Goal: Task Accomplishment & Management: Manage account settings

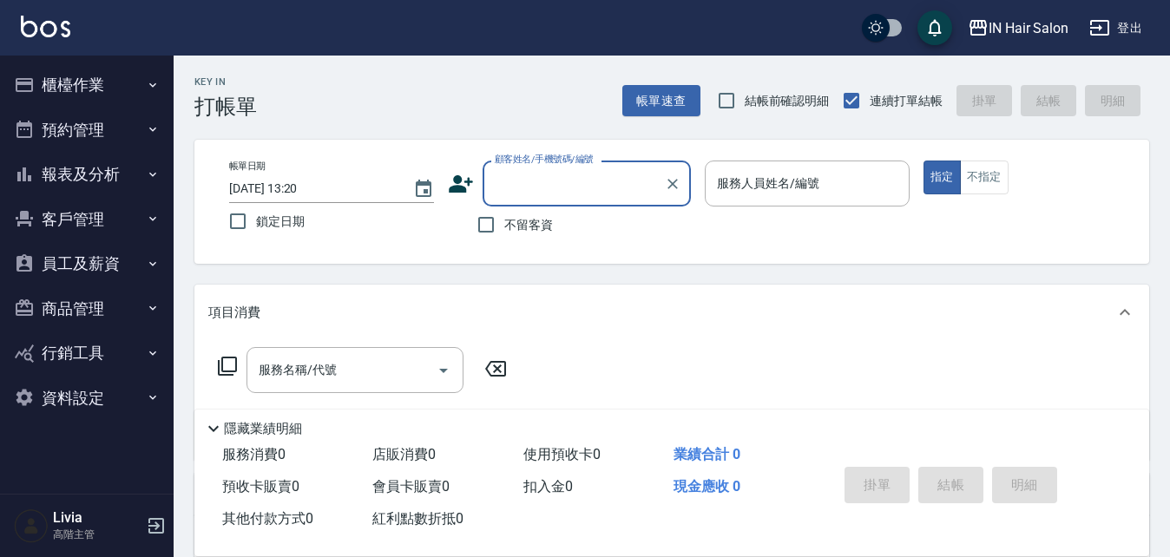
click at [91, 221] on button "客戶管理" at bounding box center [87, 219] width 160 height 45
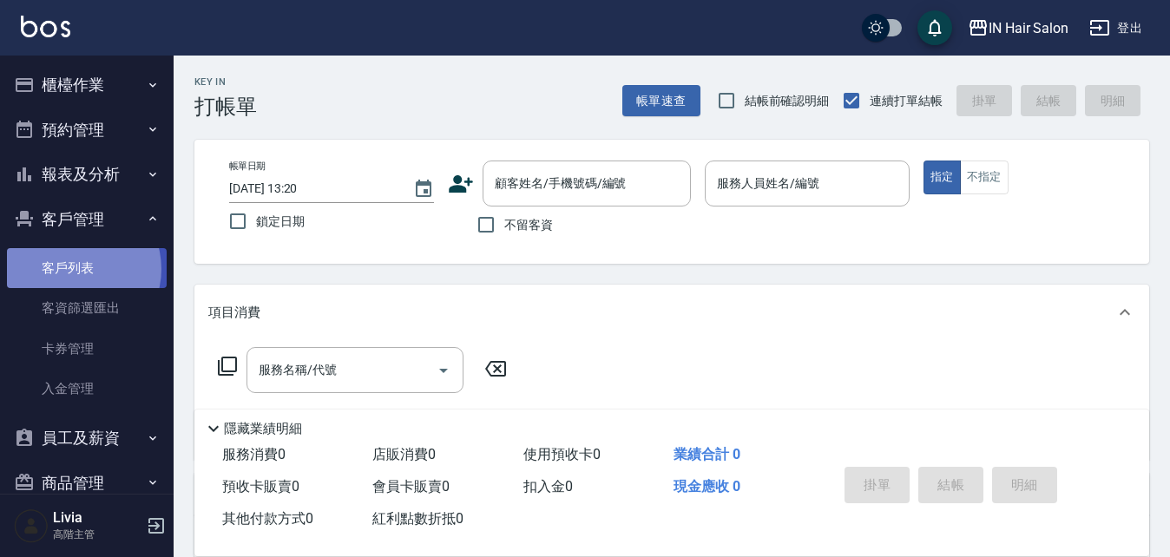
click at [76, 269] on link "客戶列表" at bounding box center [87, 268] width 160 height 40
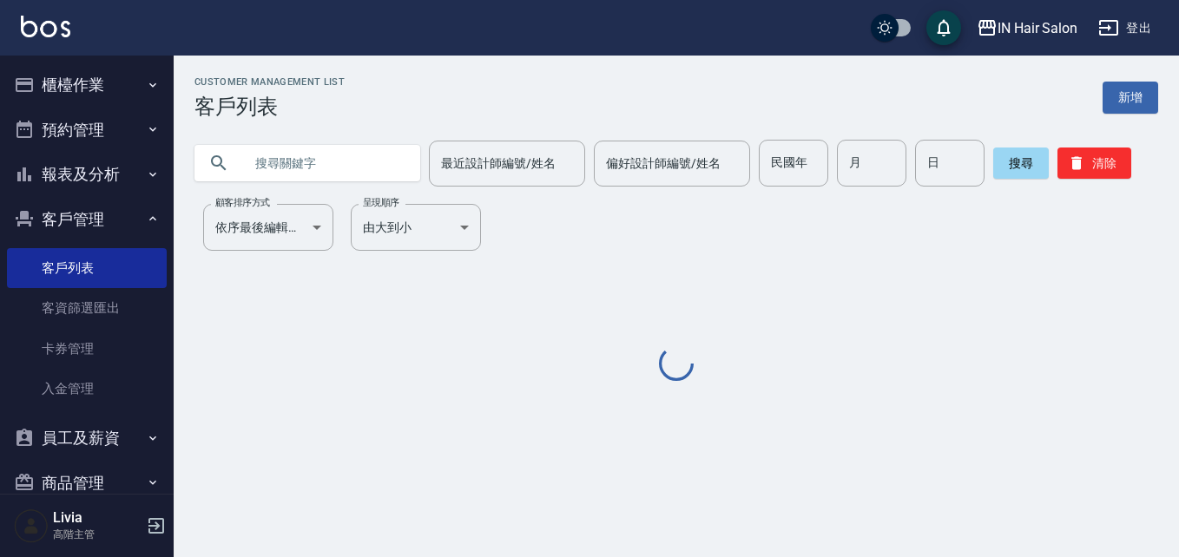
click at [312, 168] on input "text" at bounding box center [324, 163] width 163 height 47
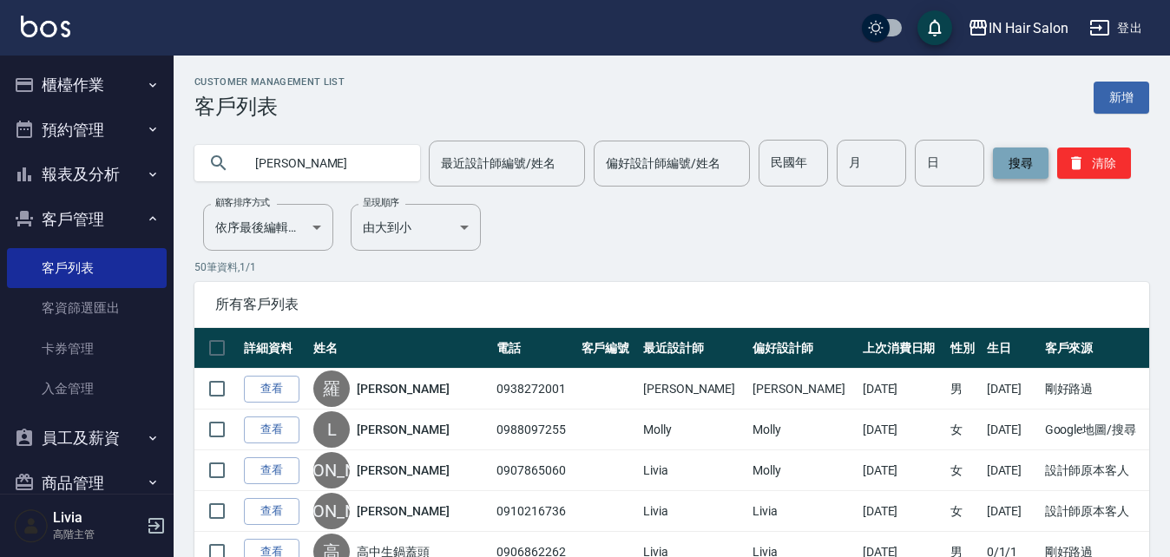
click at [1017, 161] on button "搜尋" at bounding box center [1021, 163] width 56 height 31
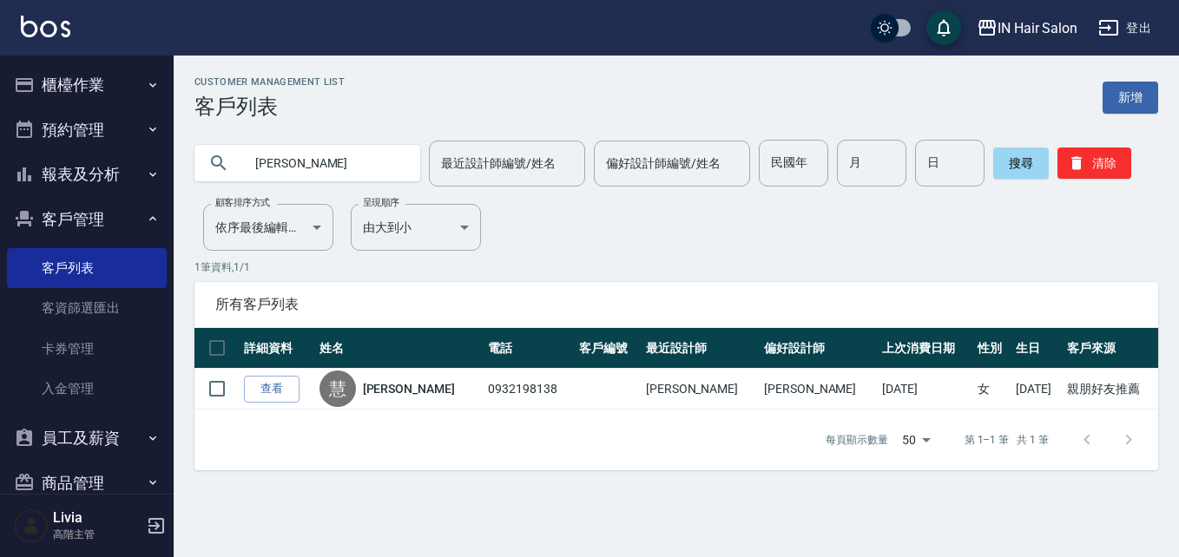
click at [320, 168] on input "[PERSON_NAME]" at bounding box center [324, 163] width 163 height 47
type input "慧"
type input "0965811206"
click at [998, 171] on button "搜尋" at bounding box center [1021, 163] width 56 height 31
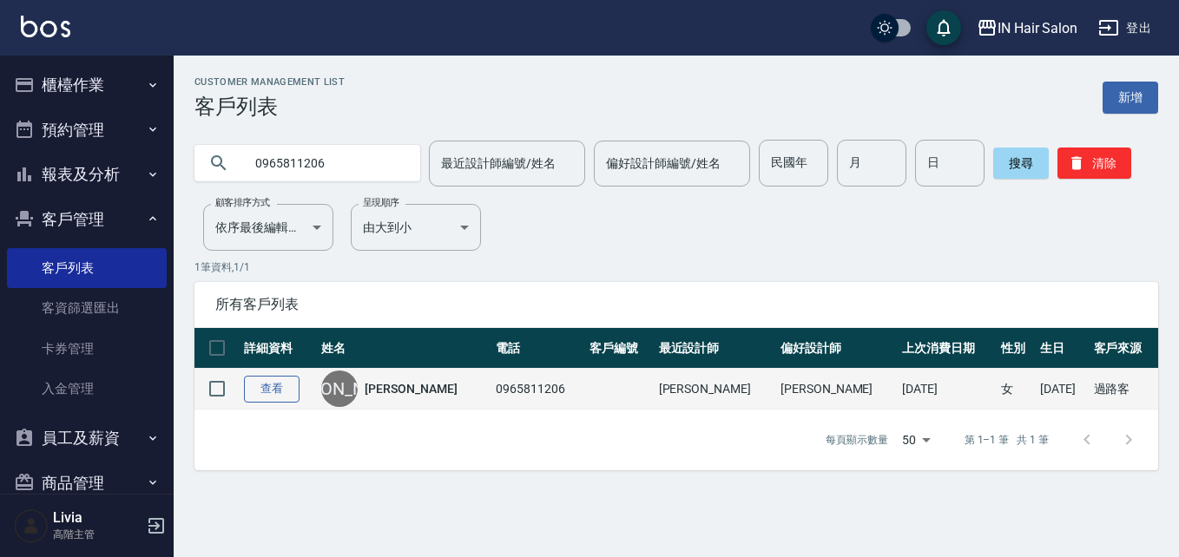
click at [275, 384] on link "查看" at bounding box center [272, 389] width 56 height 27
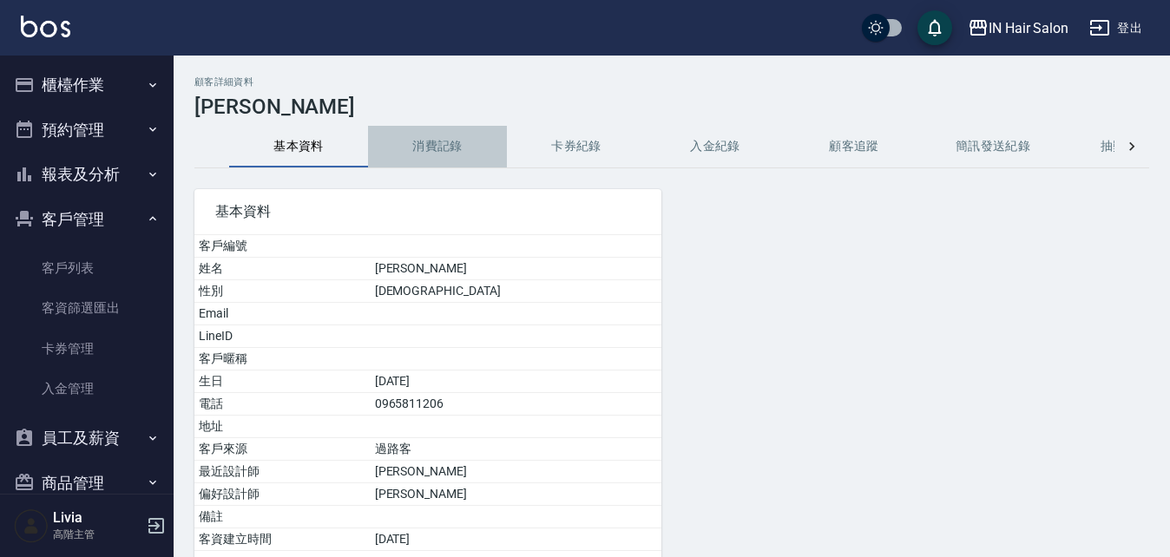
click at [430, 151] on button "消費記錄" at bounding box center [437, 147] width 139 height 42
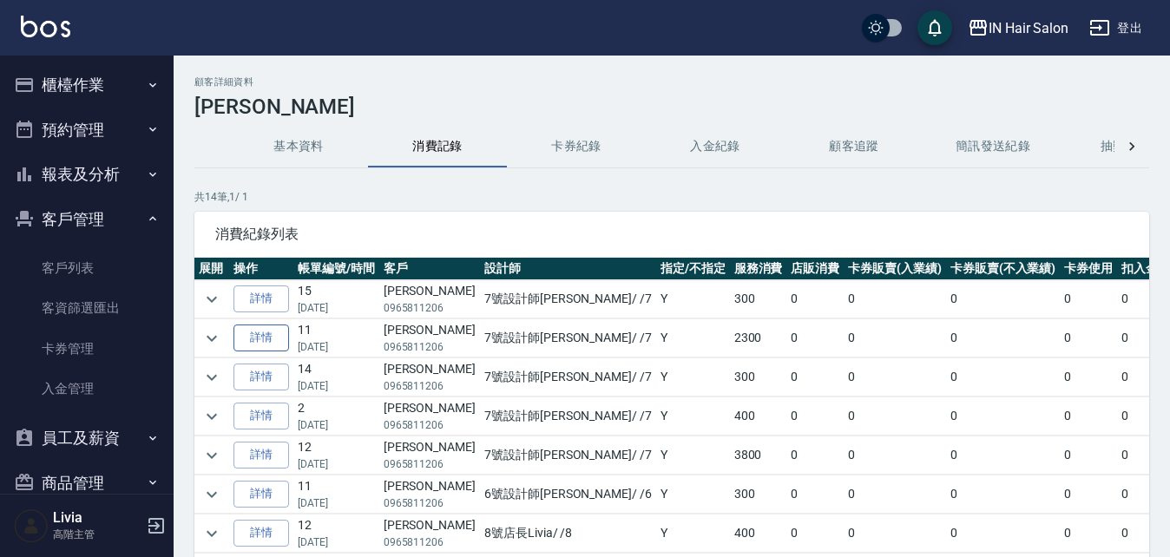
click at [268, 333] on link "詳情" at bounding box center [261, 338] width 56 height 27
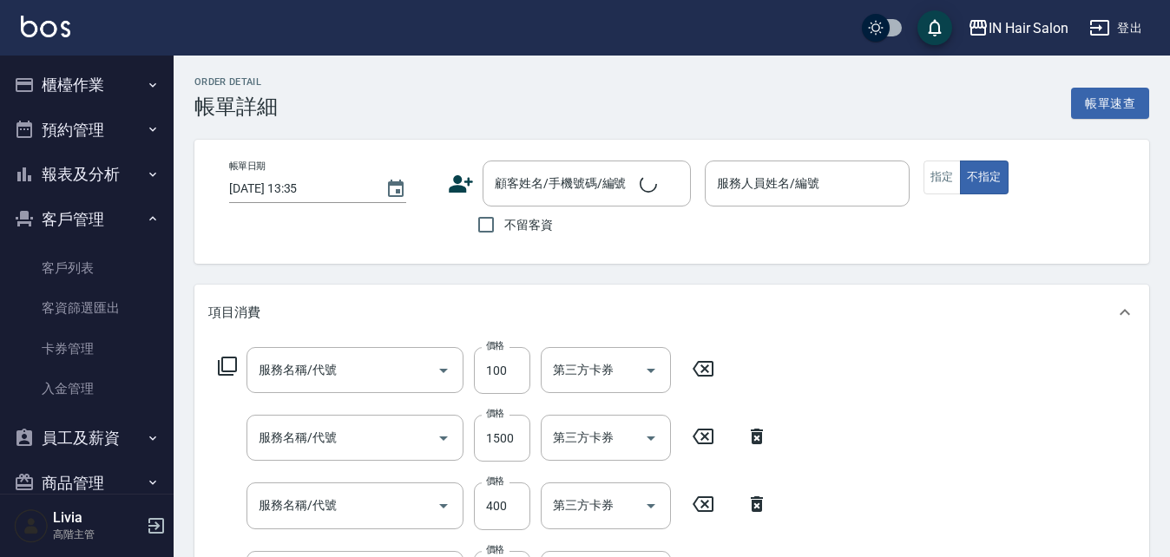
type input "[DATE] 18:57"
type input "7號設計師[PERSON_NAME]-7"
type input "頭皮(601)"
type input "染(1000~2000)(402)"
type input "成人剪髮(201)"
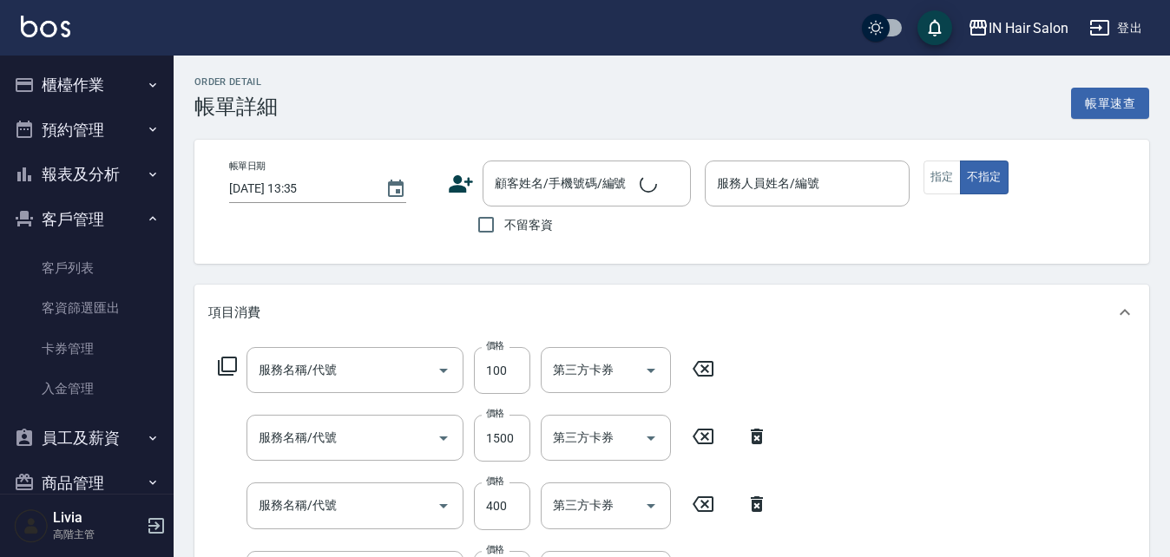
type input "洗髮(101)"
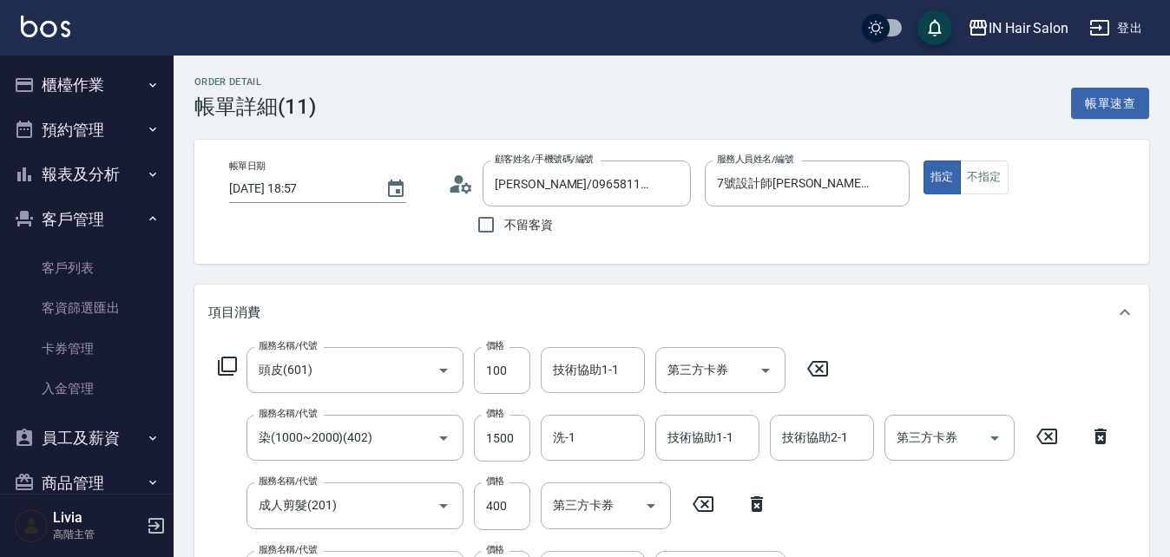
type input "[PERSON_NAME]/0965811206/"
